Goal: Task Accomplishment & Management: Use online tool/utility

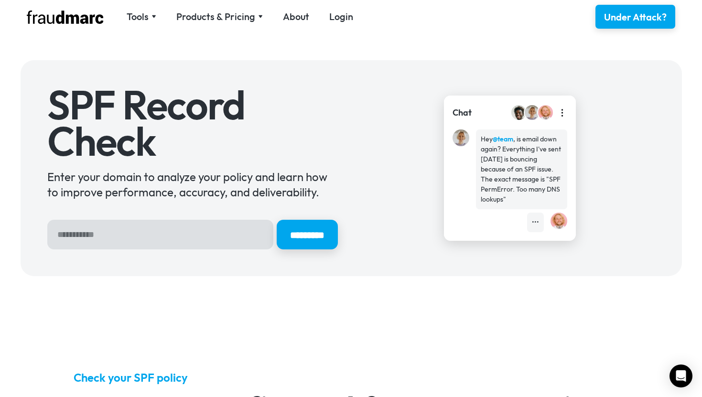
click at [177, 241] on input "Hero Sign Up Form" at bounding box center [160, 235] width 226 height 30
type input "*********"
click at [304, 239] on input "*********" at bounding box center [307, 234] width 64 height 31
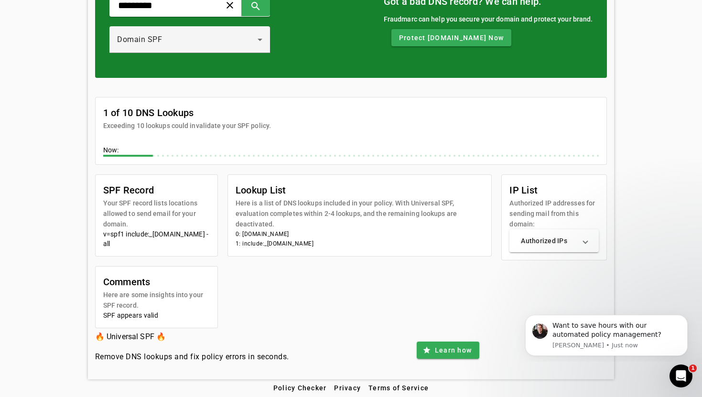
scroll to position [85, 0]
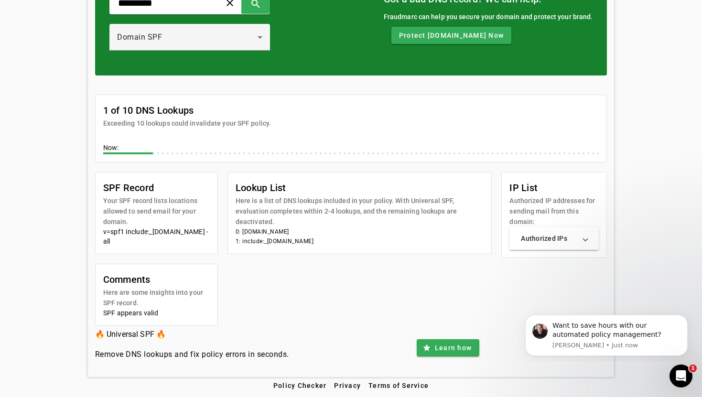
click at [570, 237] on mat-panel-title "Authorized IPs" at bounding box center [548, 239] width 55 height 10
click at [432, 295] on div "SPF Record Your SPF record lists locations allowed to send email for your domai…" at bounding box center [351, 249] width 512 height 154
click at [683, 316] on icon "Dismiss notification" at bounding box center [685, 317] width 5 height 5
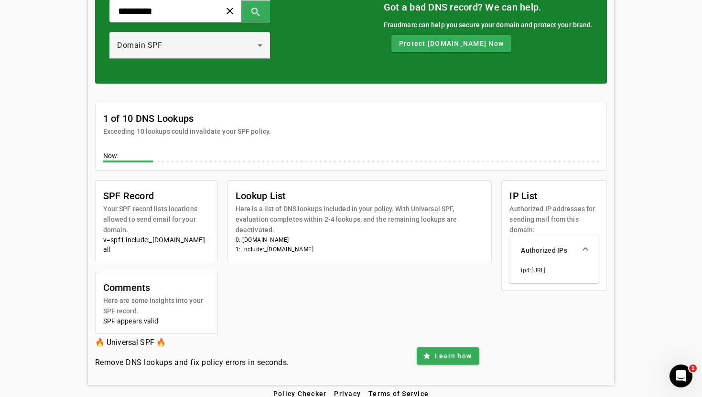
scroll to position [63, 0]
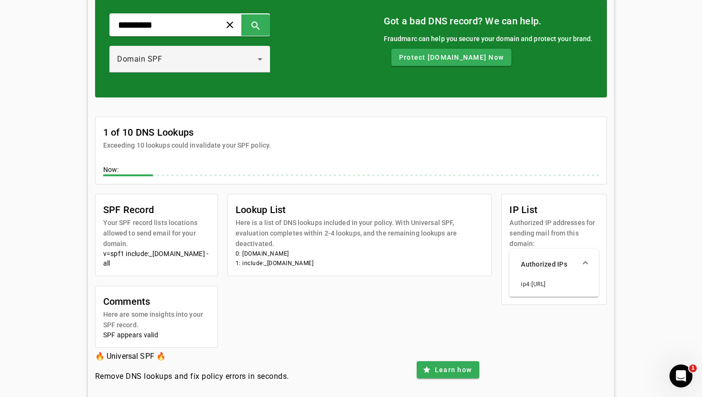
drag, startPoint x: 104, startPoint y: 254, endPoint x: 207, endPoint y: 265, distance: 103.8
click at [207, 265] on div "v=spf1 include:_spf.horsepipe.com -all" at bounding box center [156, 258] width 107 height 19
copy div "v=spf1 include:_spf.horsepipe.com -all"
click at [163, 25] on input "*********" at bounding box center [161, 24] width 88 height 11
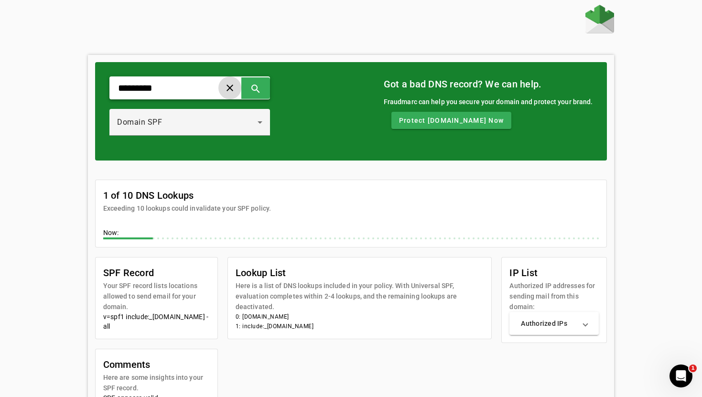
click at [230, 86] on span at bounding box center [229, 87] width 23 height 23
click at [190, 90] on input "text" at bounding box center [161, 87] width 88 height 11
type input "**********"
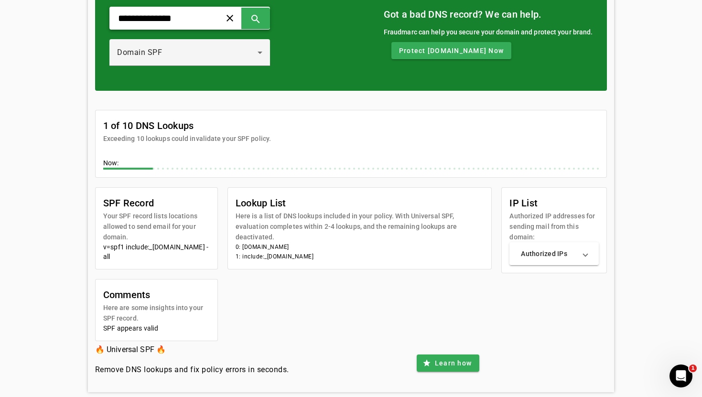
scroll to position [68, 0]
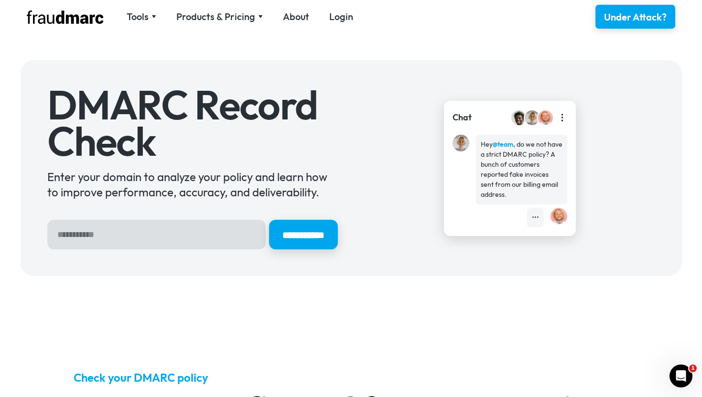
click at [169, 235] on input "Hero Sign Up Form" at bounding box center [156, 235] width 218 height 30
type input "*********"
click at [304, 232] on input "**********" at bounding box center [303, 234] width 72 height 31
click at [155, 15] on img at bounding box center [154, 16] width 5 height 3
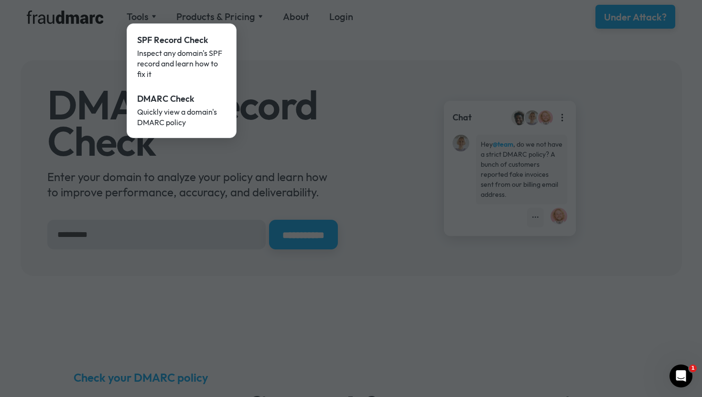
click at [339, 69] on div at bounding box center [351, 198] width 702 height 397
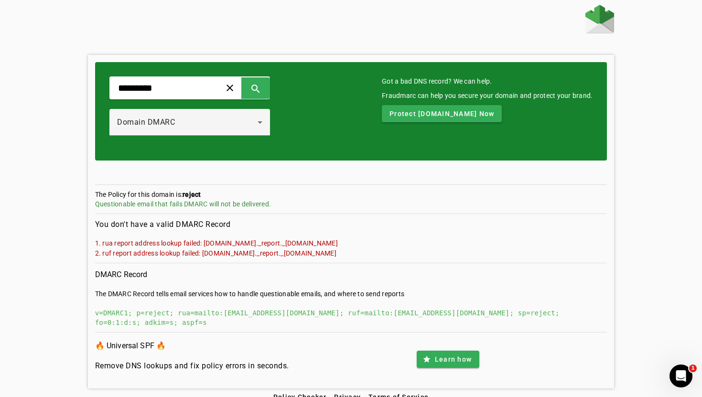
scroll to position [2, 0]
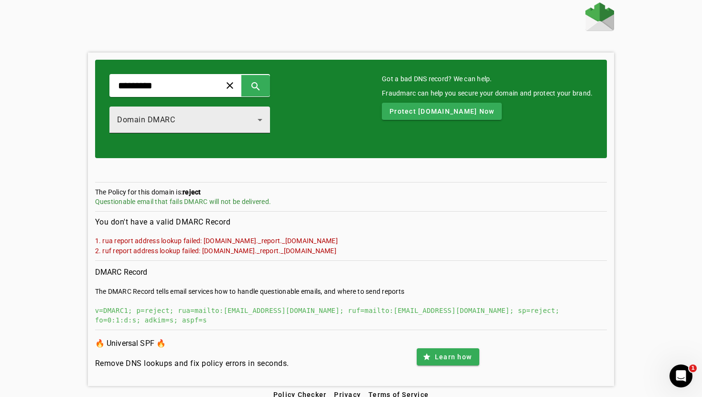
click at [266, 122] on icon at bounding box center [259, 119] width 11 height 11
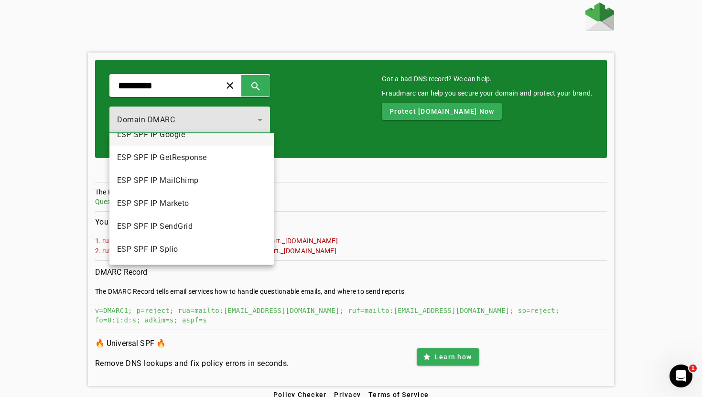
scroll to position [0, 0]
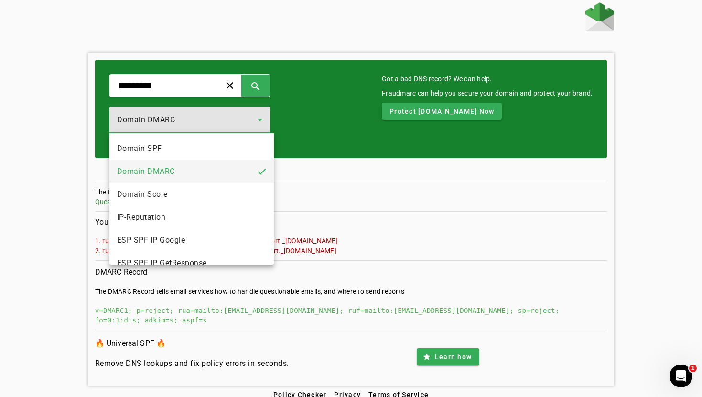
click at [315, 133] on div at bounding box center [351, 198] width 702 height 397
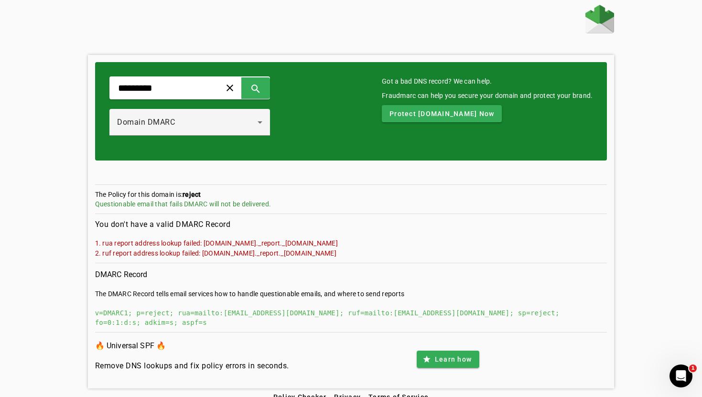
scroll to position [2, 0]
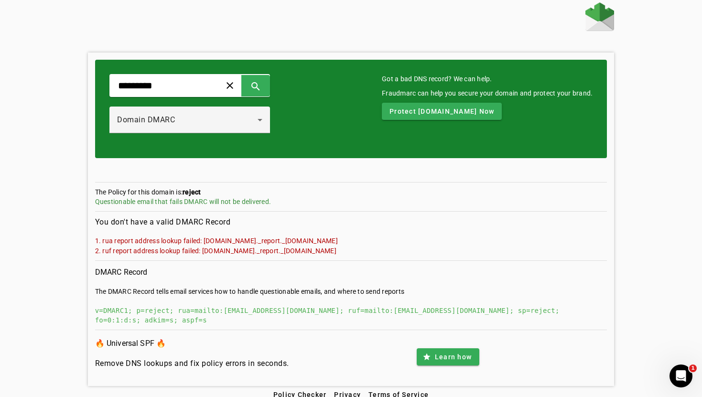
click at [293, 310] on div "v=DMARC1; p=reject; rua=mailto:spam@horsepipe.com; ruf=mailto:spam@horsepipe.co…" at bounding box center [351, 315] width 512 height 19
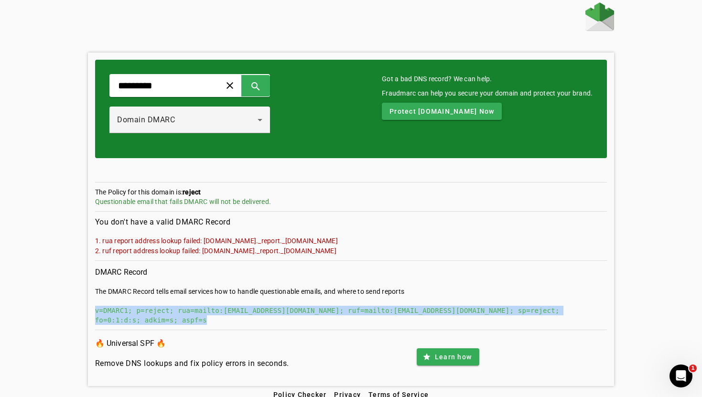
click at [293, 310] on div "v=DMARC1; p=reject; rua=mailto:spam@horsepipe.com; ruf=mailto:spam@horsepipe.co…" at bounding box center [351, 315] width 512 height 19
copy div "v=DMARC1; p=reject; rua=mailto:spam@horsepipe.com; ruf=mailto:spam@horsepipe.co…"
click at [232, 82] on span at bounding box center [229, 85] width 23 height 23
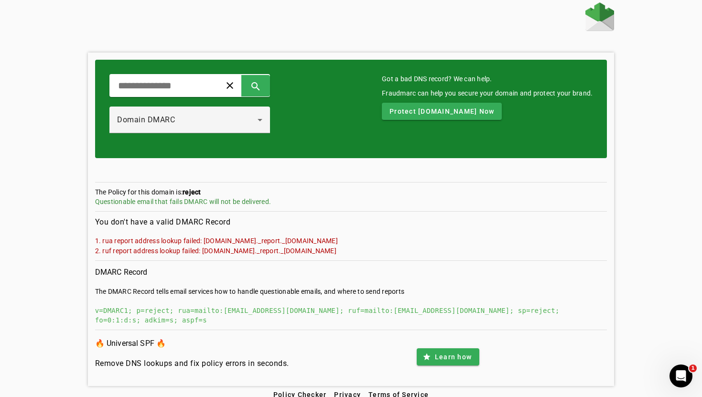
click at [217, 43] on div "clear search Domain DMARC Got a bad DNS record? We can help. Fraudmarc can help…" at bounding box center [351, 194] width 527 height 384
